Goal: Task Accomplishment & Management: Use online tool/utility

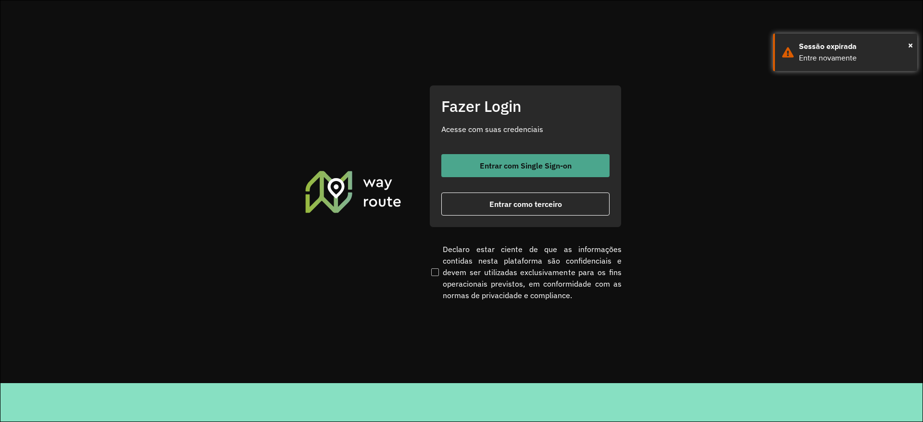
click at [535, 163] on span "Entrar com Single Sign-on" at bounding box center [526, 166] width 92 height 8
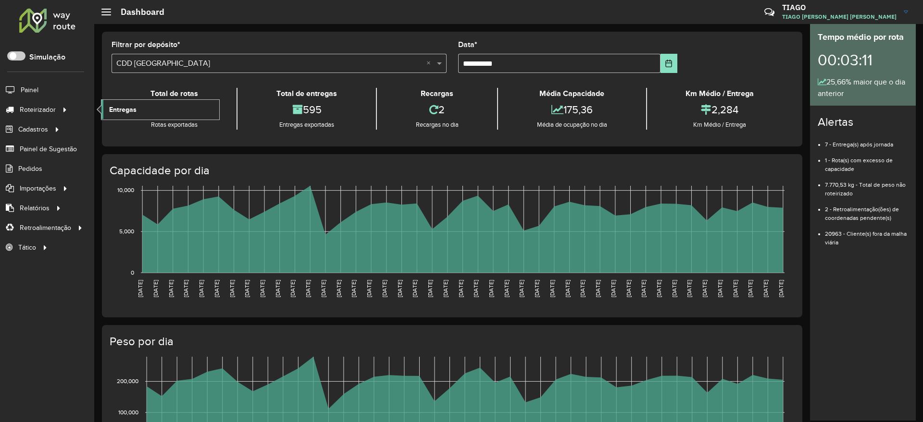
click at [151, 114] on link "Entregas" at bounding box center [160, 109] width 118 height 19
